Goal: Transaction & Acquisition: Subscribe to service/newsletter

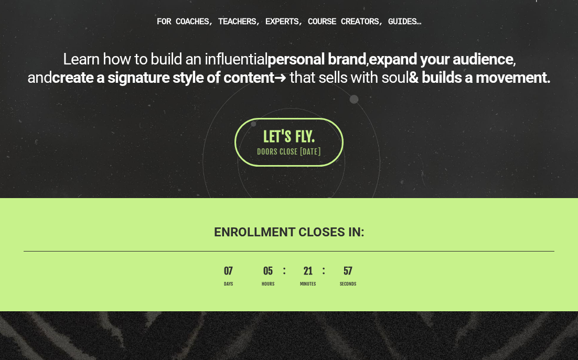
scroll to position [406, 0]
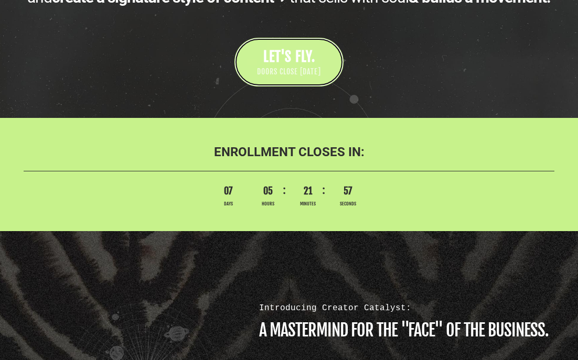
click at [321, 69] on span "DOORS CLOSE [DATE]" at bounding box center [289, 72] width 64 height 10
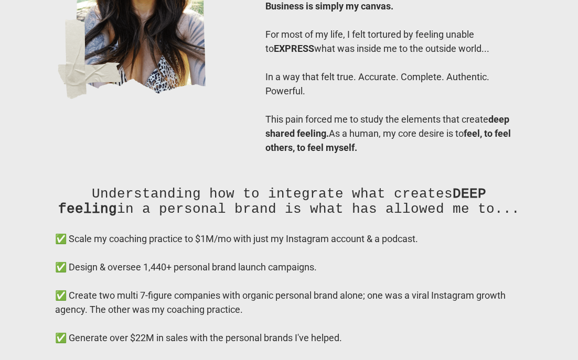
scroll to position [8254, 0]
